Goal: Task Accomplishment & Management: Complete application form

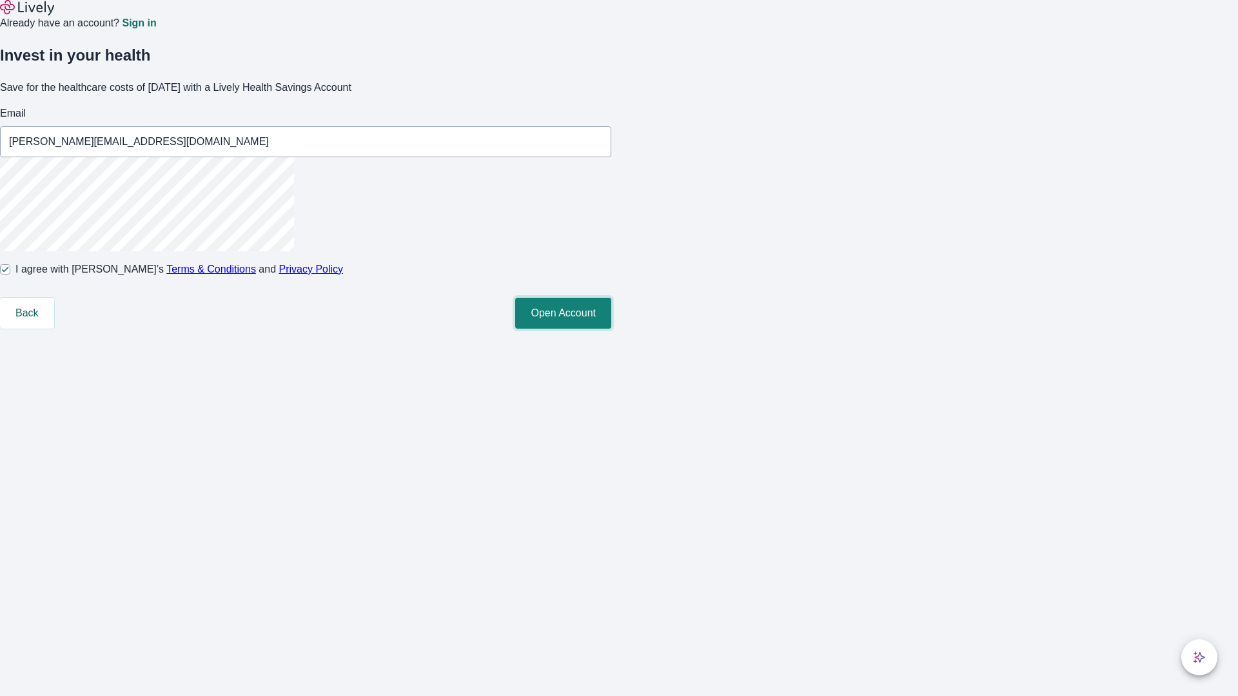
click at [611, 329] on button "Open Account" at bounding box center [563, 313] width 96 height 31
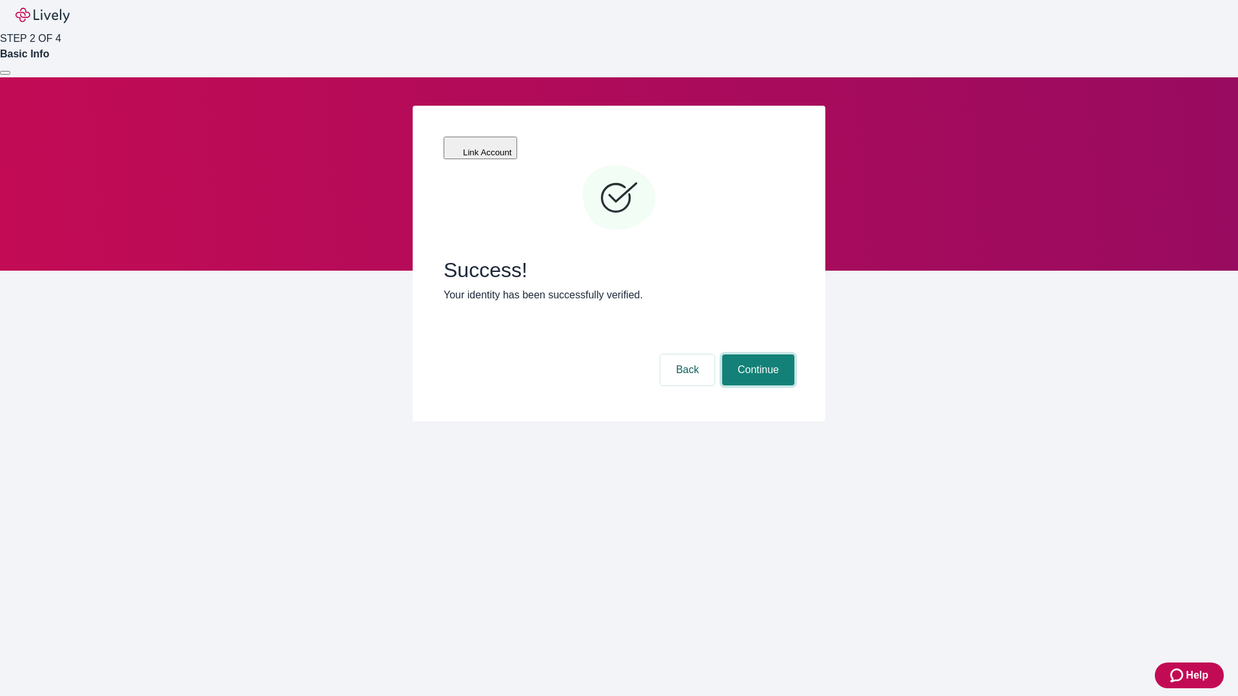
click at [756, 355] on button "Continue" at bounding box center [758, 370] width 72 height 31
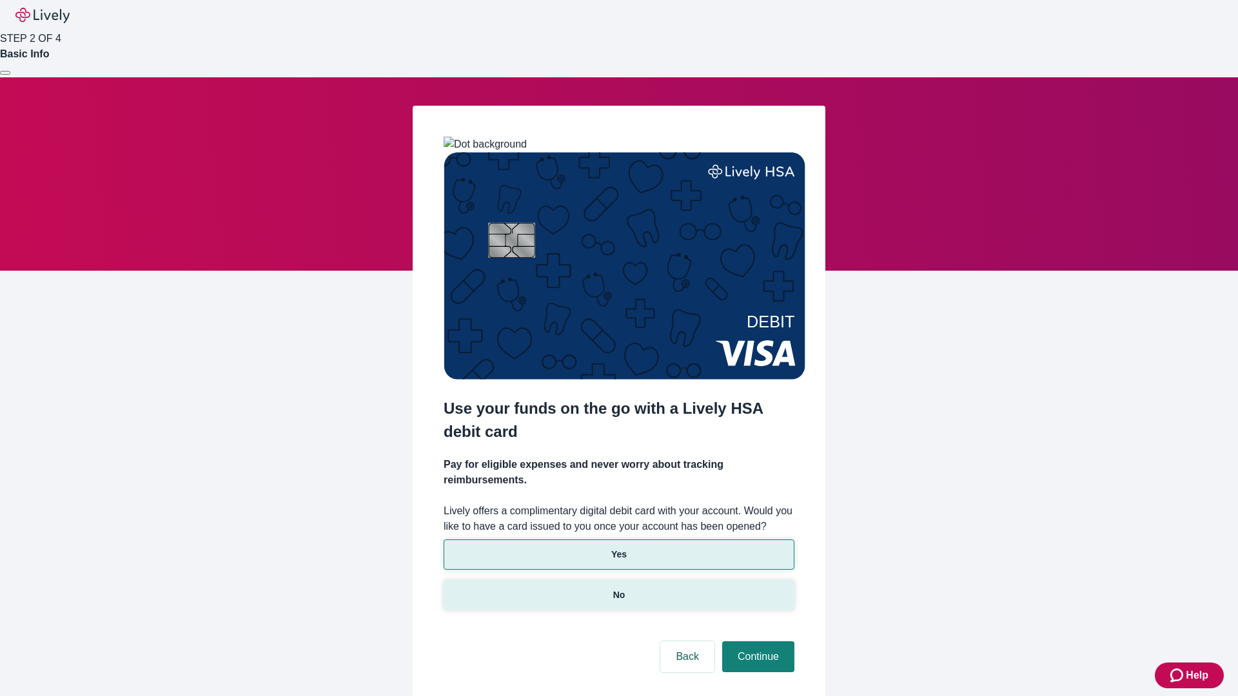
click at [618, 589] on p "No" at bounding box center [619, 596] width 12 height 14
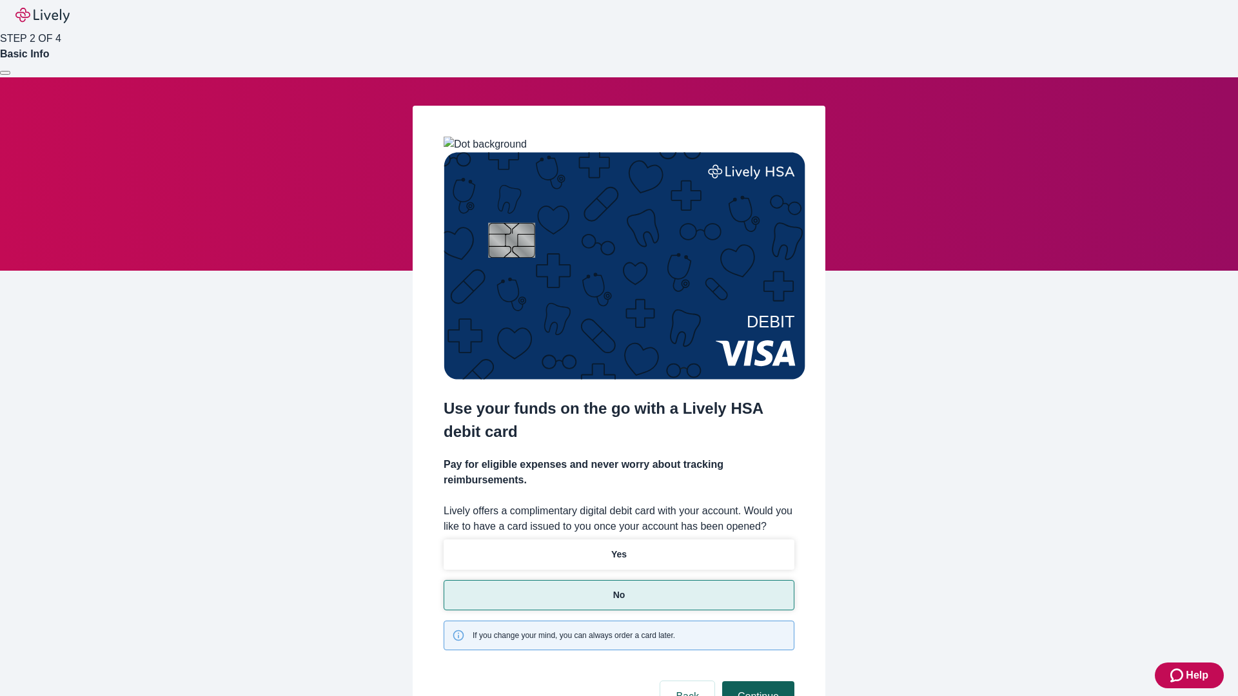
click at [756, 682] on button "Continue" at bounding box center [758, 697] width 72 height 31
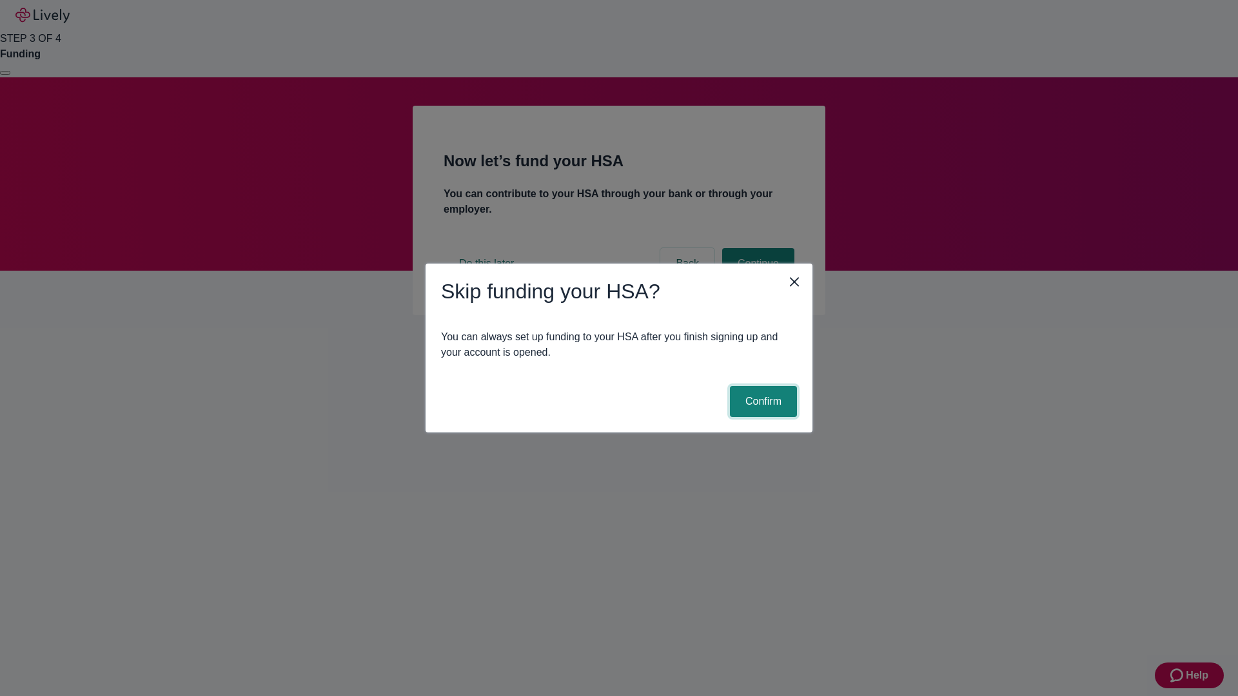
click at [762, 402] on button "Confirm" at bounding box center [763, 401] width 67 height 31
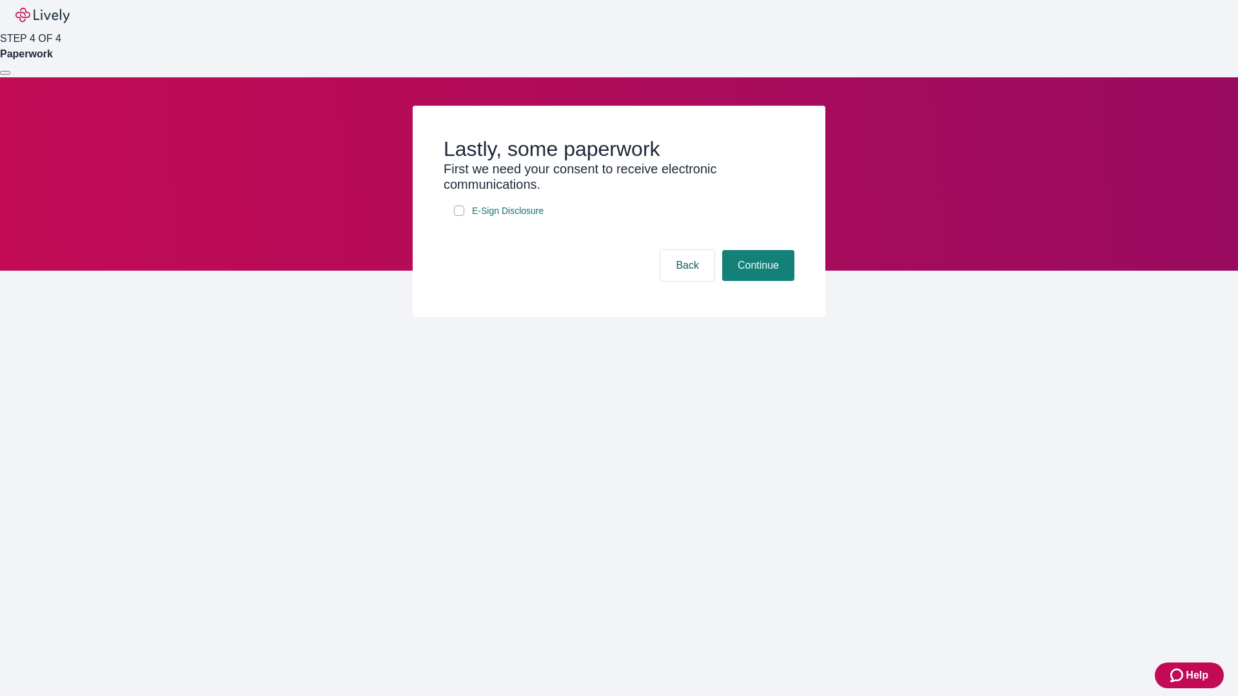
click at [459, 216] on input "E-Sign Disclosure" at bounding box center [459, 211] width 10 height 10
checkbox input "true"
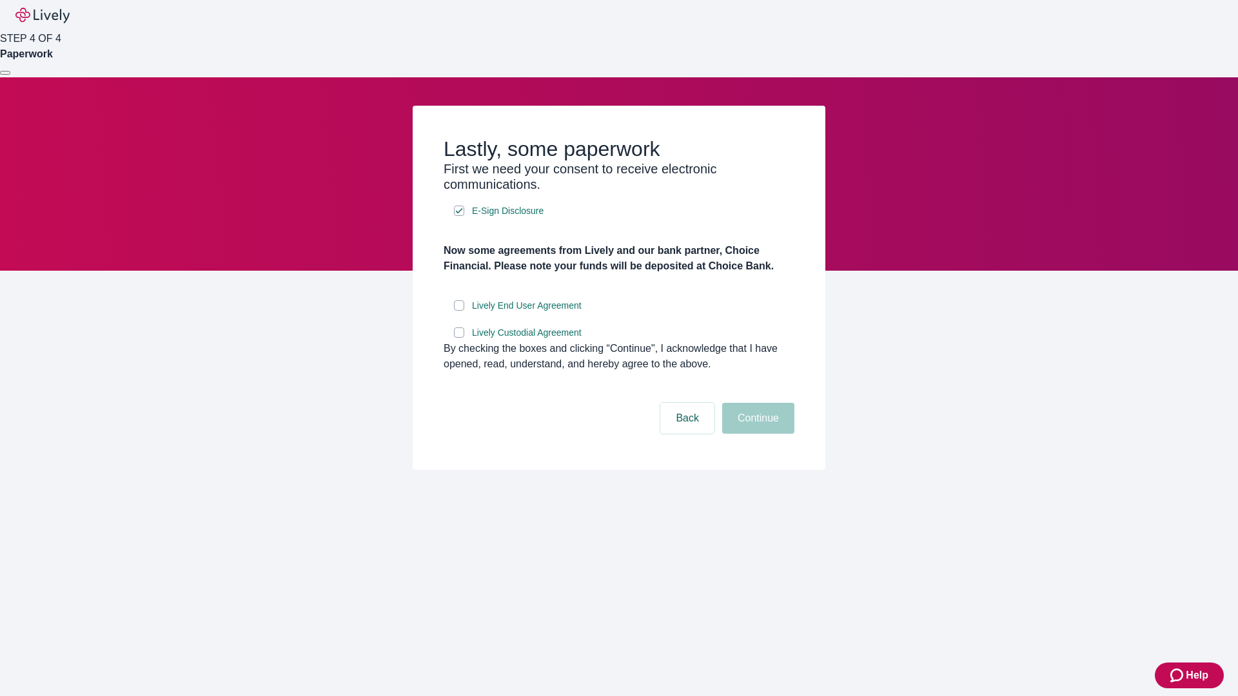
click at [459, 311] on input "Lively End User Agreement" at bounding box center [459, 306] width 10 height 10
checkbox input "true"
click at [459, 338] on input "Lively Custodial Agreement" at bounding box center [459, 333] width 10 height 10
checkbox input "true"
click at [756, 434] on button "Continue" at bounding box center [758, 418] width 72 height 31
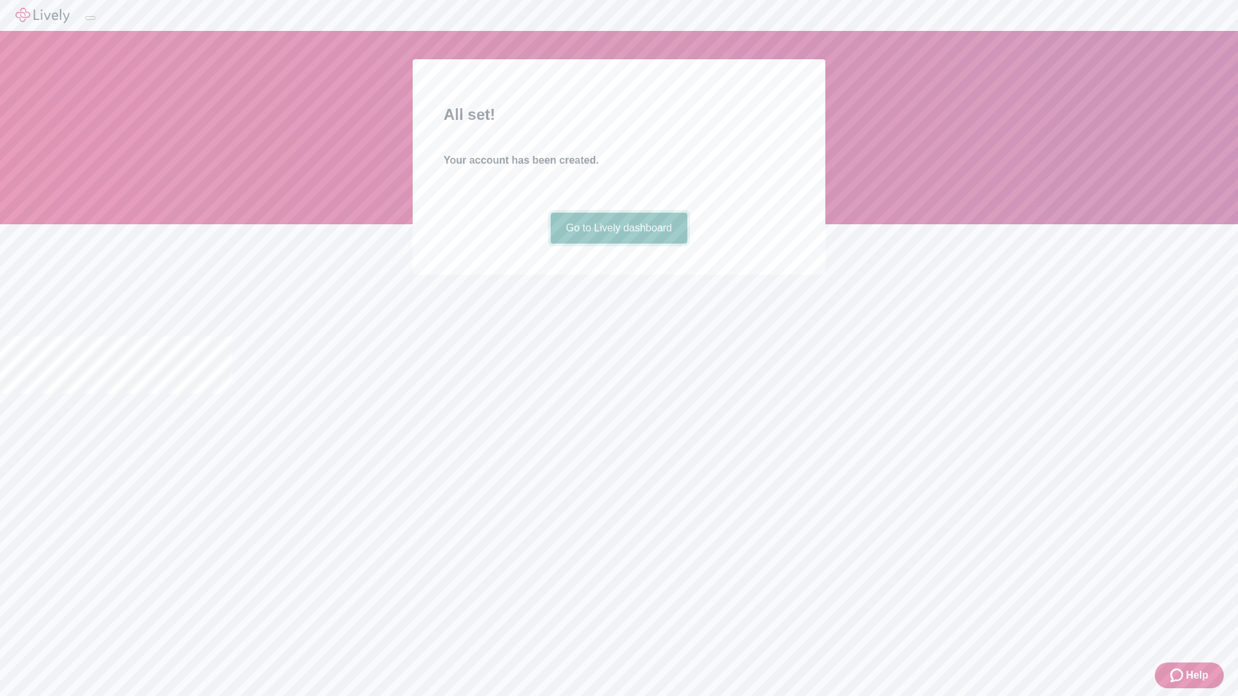
click at [618, 244] on link "Go to Lively dashboard" at bounding box center [619, 228] width 137 height 31
